Goal: Information Seeking & Learning: Learn about a topic

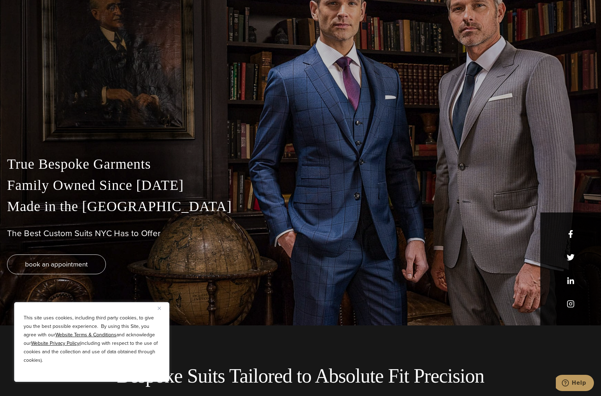
click at [157, 307] on div "This site uses cookies, including third party cookies, to give you the best pos…" at bounding box center [91, 342] width 155 height 80
click at [163, 307] on button "Close" at bounding box center [162, 308] width 8 height 8
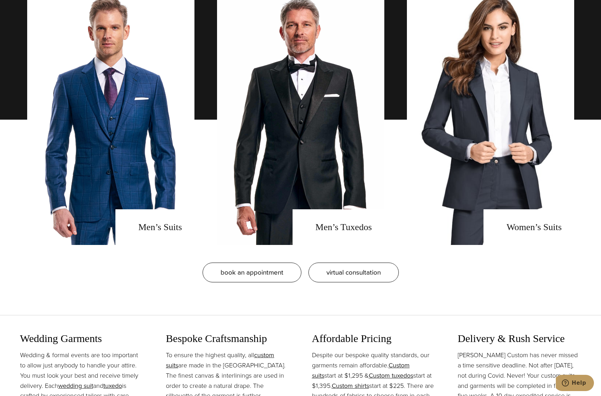
scroll to position [635, 0]
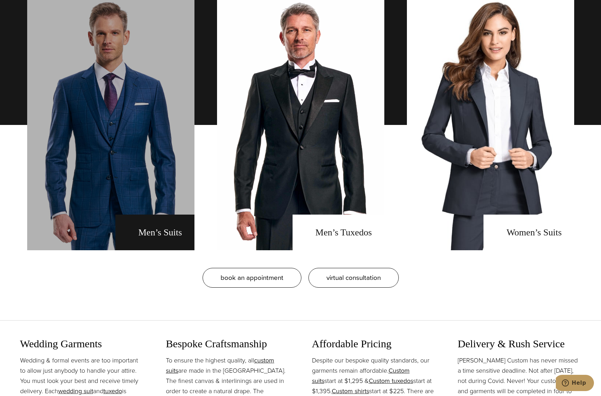
click at [173, 176] on link "men's suits" at bounding box center [110, 125] width 167 height 250
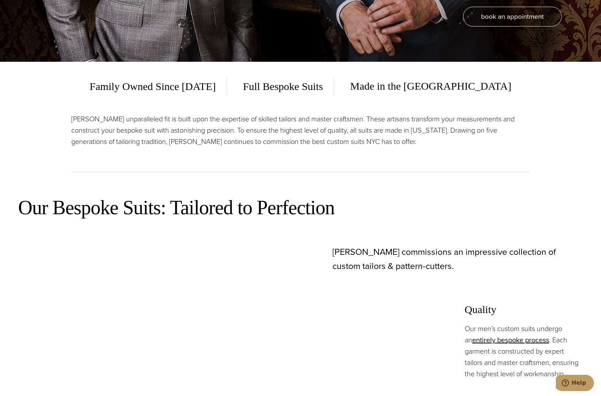
scroll to position [353, 0]
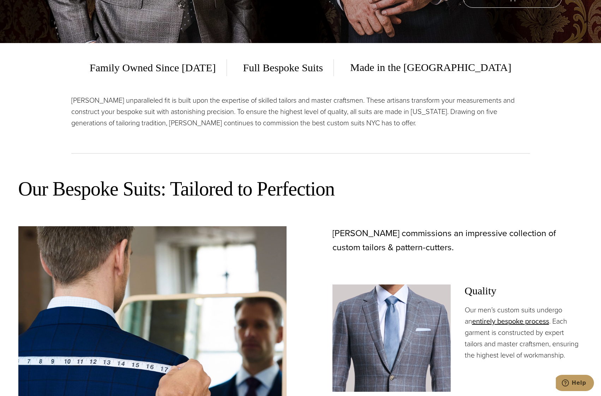
click at [207, 126] on p "[PERSON_NAME] unparalleled fit is built upon the expertise of skilled tailors a…" at bounding box center [300, 112] width 459 height 34
click at [207, 126] on p "Alan David’s unparalleled fit is built upon the expertise of skilled tailors an…" at bounding box center [300, 112] width 459 height 34
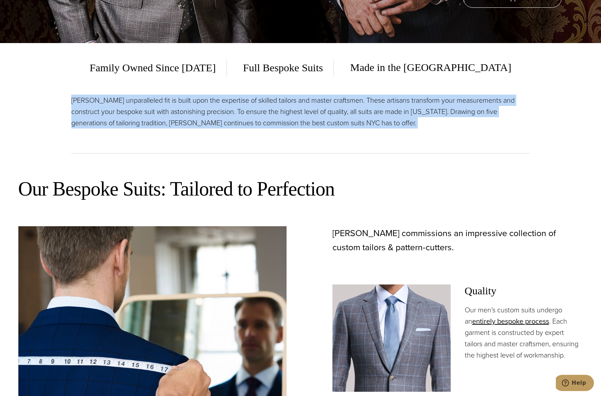
click at [207, 126] on p "Alan David’s unparalleled fit is built upon the expertise of skilled tailors an…" at bounding box center [300, 112] width 459 height 34
click at [221, 124] on p "Alan David’s unparalleled fit is built upon the expertise of skilled tailors an…" at bounding box center [300, 112] width 459 height 34
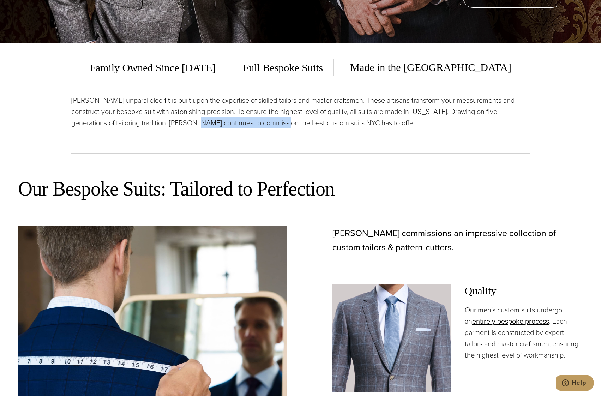
drag, startPoint x: 221, startPoint y: 124, endPoint x: 290, endPoint y: 121, distance: 68.9
click at [289, 121] on p "Alan David’s unparalleled fit is built upon the expertise of skilled tailors an…" at bounding box center [300, 112] width 459 height 34
click at [290, 121] on p "Alan David’s unparalleled fit is built upon the expertise of skilled tailors an…" at bounding box center [300, 112] width 459 height 34
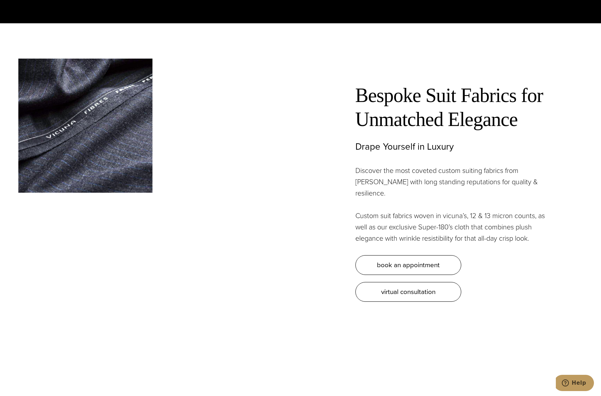
scroll to position [2187, 0]
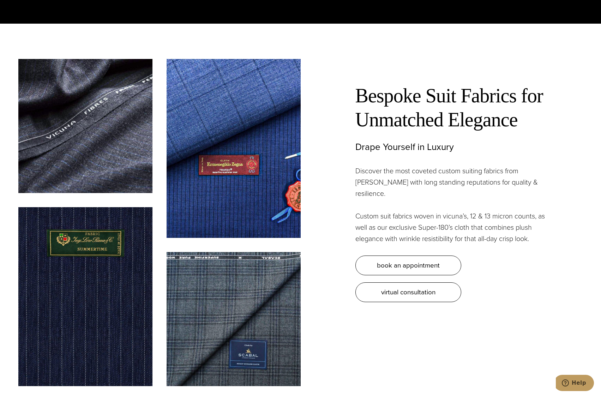
click at [312, 153] on div "Bespoke Suit Fabrics for Unmatched Elegance Drape Yourself in Luxury Discover t…" at bounding box center [442, 180] width 282 height 243
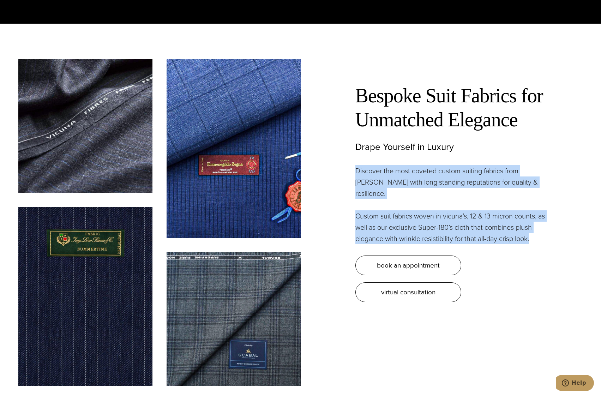
drag, startPoint x: 312, startPoint y: 153, endPoint x: 344, endPoint y: 207, distance: 62.0
click at [344, 207] on div "Bespoke Suit Fabrics for Unmatched Elegance Drape Yourself in Luxury Discover t…" at bounding box center [442, 180] width 282 height 243
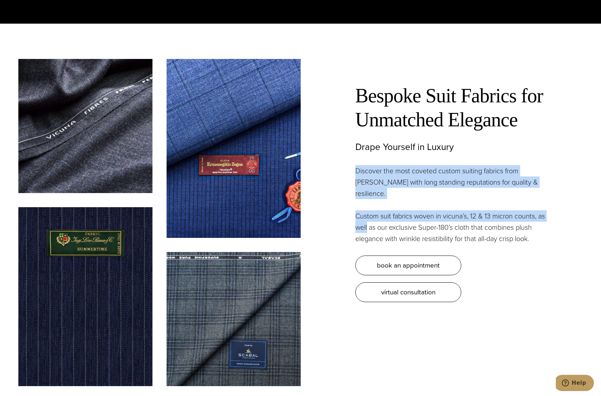
drag, startPoint x: 344, startPoint y: 207, endPoint x: 344, endPoint y: 166, distance: 40.9
click at [344, 166] on div "Bespoke Suit Fabrics for Unmatched Elegance Drape Yourself in Luxury Discover t…" at bounding box center [442, 180] width 282 height 243
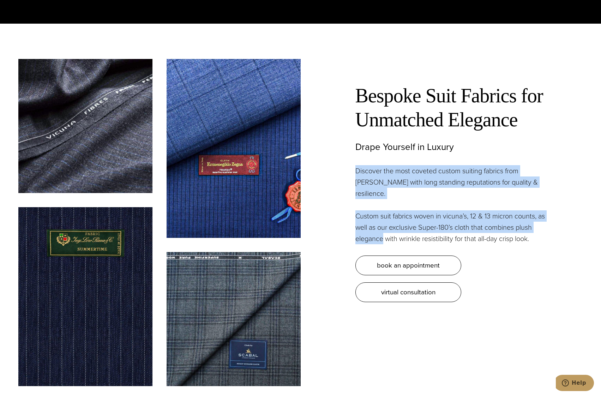
drag, startPoint x: 344, startPoint y: 166, endPoint x: 357, endPoint y: 216, distance: 51.5
click at [357, 216] on div "Bespoke Suit Fabrics for Unmatched Elegance Drape Yourself in Luxury Discover t…" at bounding box center [442, 180] width 282 height 243
click at [357, 216] on p "Custom suit fabrics woven in vicuna’s, 12 & 13 micron counts, as well as our ex…" at bounding box center [454, 227] width 198 height 34
drag, startPoint x: 357, startPoint y: 216, endPoint x: 351, endPoint y: 162, distance: 53.6
click at [351, 162] on div "Bespoke Suit Fabrics for Unmatched Elegance Drape Yourself in Luxury Discover t…" at bounding box center [442, 180] width 282 height 243
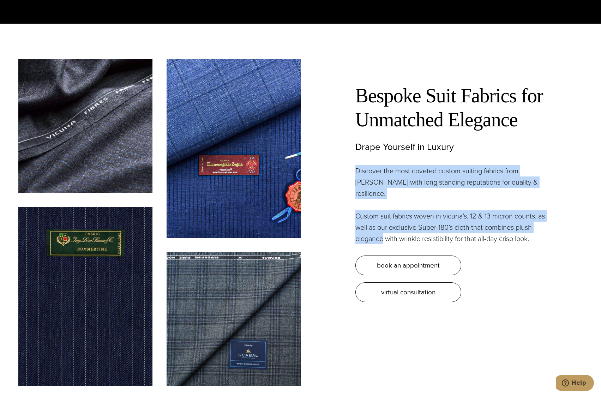
click at [351, 162] on div "Bespoke Suit Fabrics for Unmatched Elegance Drape Yourself in Luxury Discover t…" at bounding box center [442, 180] width 282 height 243
drag, startPoint x: 351, startPoint y: 162, endPoint x: 559, endPoint y: 223, distance: 216.1
click at [559, 223] on div "Bespoke Suit Fabrics for Unmatched Elegance Drape Yourself in Luxury Discover t…" at bounding box center [442, 180] width 282 height 243
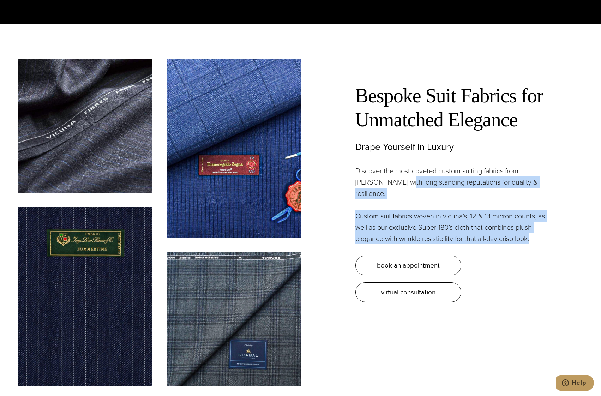
drag, startPoint x: 559, startPoint y: 223, endPoint x: 378, endPoint y: 173, distance: 187.5
click at [378, 173] on div "Bespoke Suit Fabrics for Unmatched Elegance Drape Yourself in Luxury Discover t…" at bounding box center [442, 180] width 282 height 243
click at [378, 173] on p "Discover the most coveted custom suiting fabrics from mills with long standing …" at bounding box center [454, 182] width 198 height 34
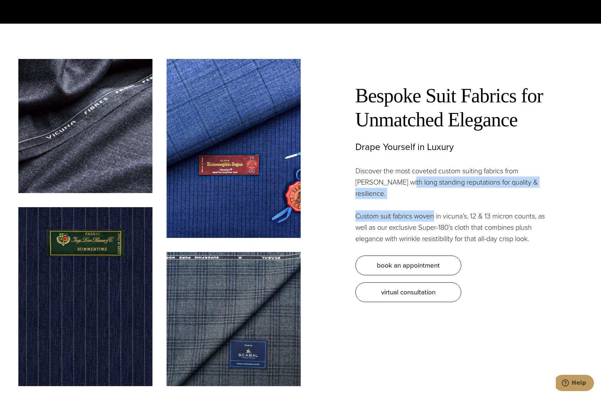
drag, startPoint x: 378, startPoint y: 173, endPoint x: 429, endPoint y: 200, distance: 58.1
click at [429, 200] on div "Bespoke Suit Fabrics for Unmatched Elegance Drape Yourself in Luxury Discover t…" at bounding box center [454, 193] width 198 height 218
click at [429, 210] on p "Custom suit fabrics woven in vicuna’s, 12 & 13 micron counts, as well as our ex…" at bounding box center [454, 227] width 198 height 34
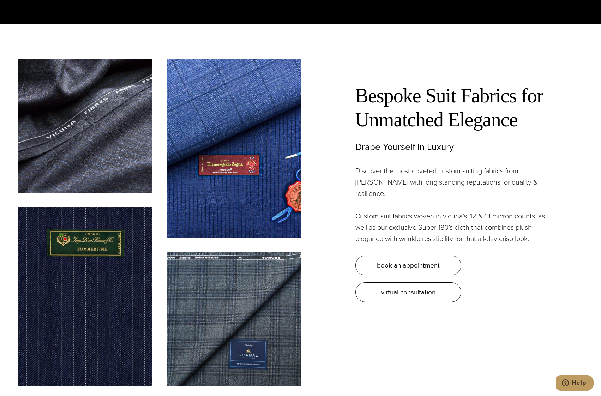
click at [365, 189] on div "Bespoke Suit Fabrics for Unmatched Elegance Drape Yourself in Luxury Discover t…" at bounding box center [454, 193] width 198 height 218
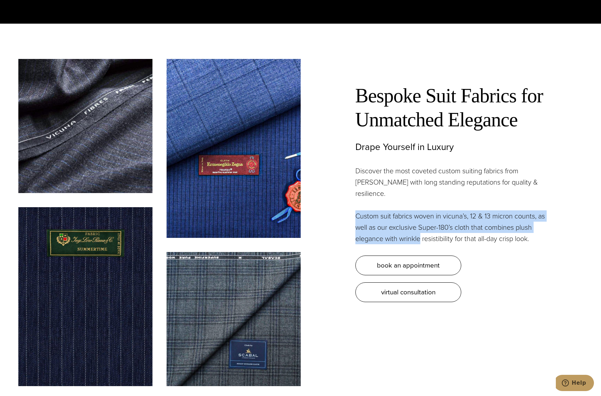
drag, startPoint x: 365, startPoint y: 189, endPoint x: 407, endPoint y: 215, distance: 49.4
click at [407, 215] on div "Bespoke Suit Fabrics for Unmatched Elegance Drape Yourself in Luxury Discover t…" at bounding box center [454, 193] width 198 height 218
click at [407, 215] on p "Custom suit fabrics woven in vicuna’s, 12 & 13 micron counts, as well as our ex…" at bounding box center [454, 227] width 198 height 34
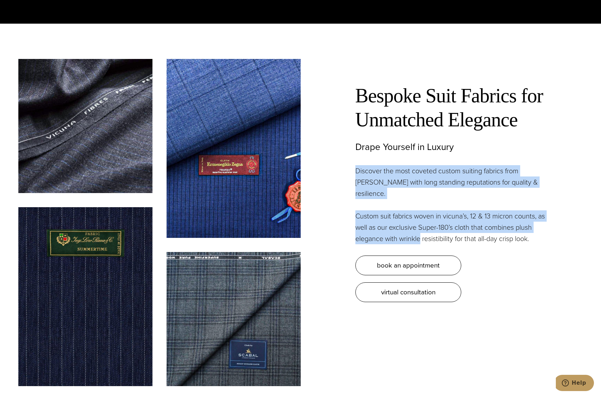
drag, startPoint x: 407, startPoint y: 215, endPoint x: 350, endPoint y: 167, distance: 74.4
click at [351, 167] on div "Bespoke Suit Fabrics for Unmatched Elegance Drape Yourself in Luxury Discover t…" at bounding box center [442, 180] width 282 height 243
click at [350, 167] on div "Bespoke Suit Fabrics for Unmatched Elegance Drape Yourself in Luxury Discover t…" at bounding box center [442, 180] width 282 height 243
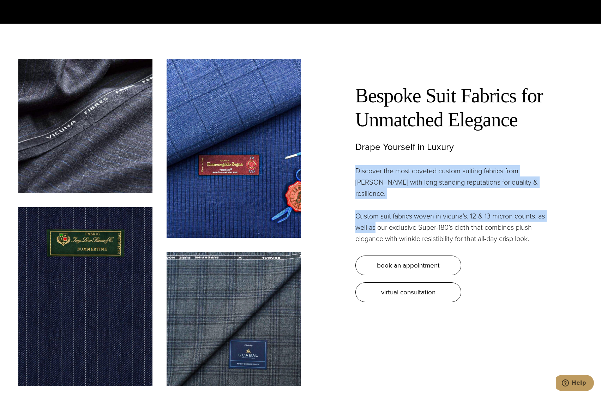
drag, startPoint x: 350, startPoint y: 167, endPoint x: 374, endPoint y: 211, distance: 49.6
click at [374, 211] on div "Bespoke Suit Fabrics for Unmatched Elegance Drape Yourself in Luxury Discover t…" at bounding box center [442, 180] width 282 height 243
click at [374, 211] on p "Custom suit fabrics woven in vicuna’s, 12 & 13 micron counts, as well as our ex…" at bounding box center [454, 227] width 198 height 34
drag, startPoint x: 374, startPoint y: 211, endPoint x: 351, endPoint y: 152, distance: 63.1
click at [351, 152] on div "Bespoke Suit Fabrics for Unmatched Elegance Drape Yourself in Luxury Discover t…" at bounding box center [442, 180] width 282 height 243
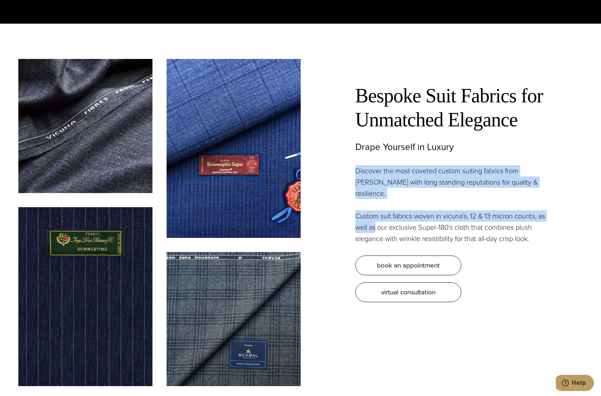
click at [351, 152] on div "Bespoke Suit Fabrics for Unmatched Elegance Drape Yourself in Luxury Discover t…" at bounding box center [442, 180] width 282 height 243
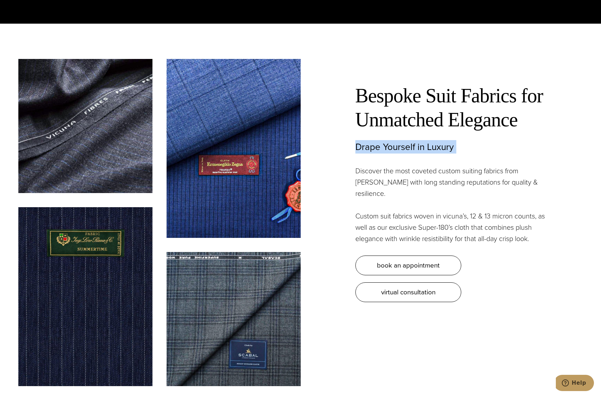
drag, startPoint x: 347, startPoint y: 143, endPoint x: 358, endPoint y: 164, distance: 24.1
click at [358, 164] on div "Bespoke Suit Fabrics for Unmatched Elegance Drape Yourself in Luxury Discover t…" at bounding box center [442, 180] width 282 height 243
drag, startPoint x: 359, startPoint y: 165, endPoint x: 339, endPoint y: 166, distance: 19.4
click at [358, 165] on p "Discover the most coveted custom suiting fabrics from mills with long standing …" at bounding box center [454, 182] width 198 height 34
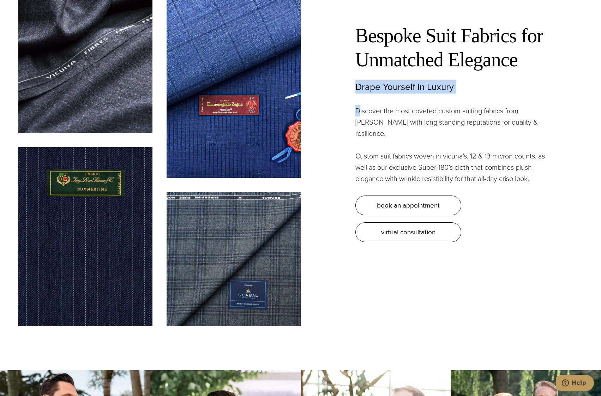
scroll to position [2258, 0]
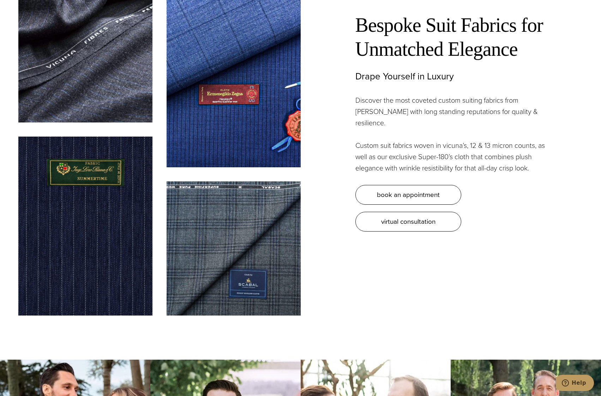
click at [328, 162] on div "Bespoke Suit Fabrics for Unmatched Elegance Drape Yourself in Luxury Discover t…" at bounding box center [442, 109] width 282 height 243
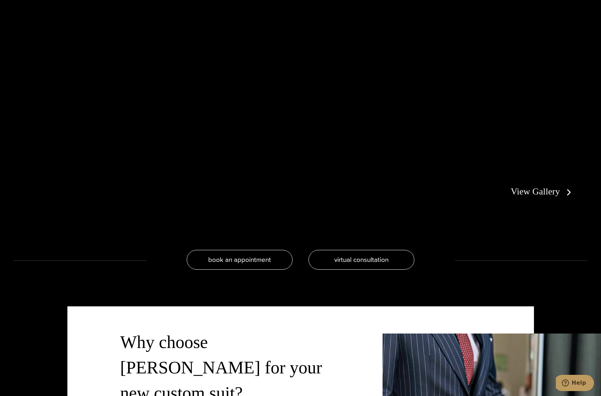
scroll to position [0, 0]
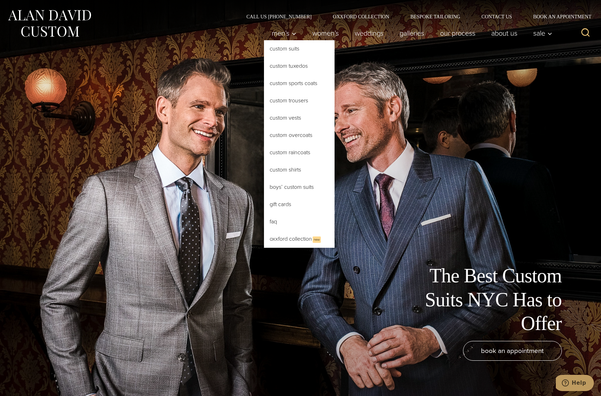
click at [288, 46] on link "Custom Suits" at bounding box center [299, 48] width 71 height 17
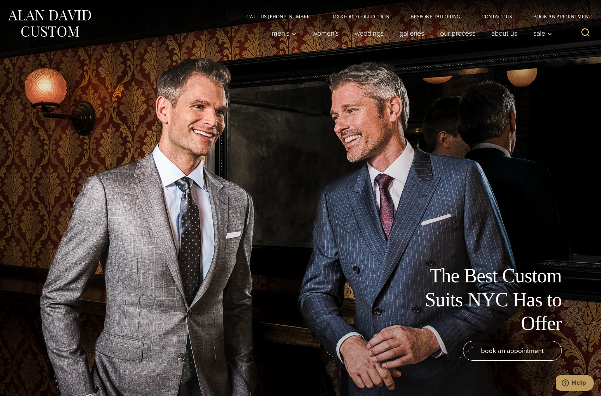
click at [70, 35] on img at bounding box center [49, 23] width 85 height 31
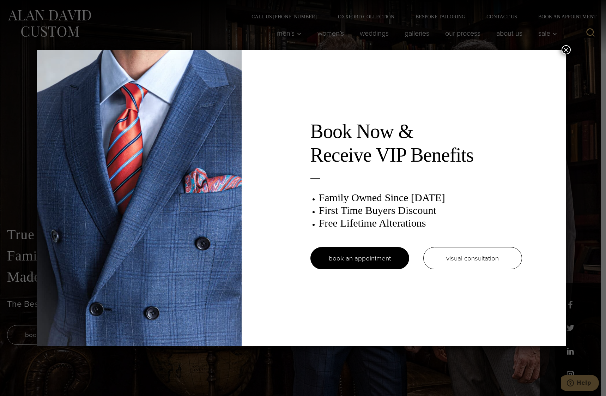
click at [566, 48] on button "×" at bounding box center [566, 49] width 9 height 9
